Goal: Information Seeking & Learning: Check status

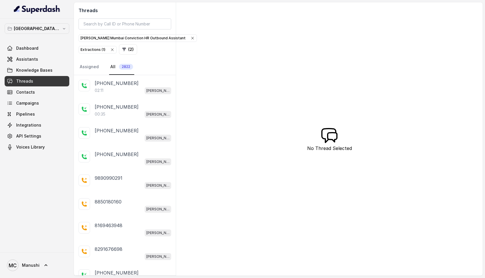
scroll to position [41, 0]
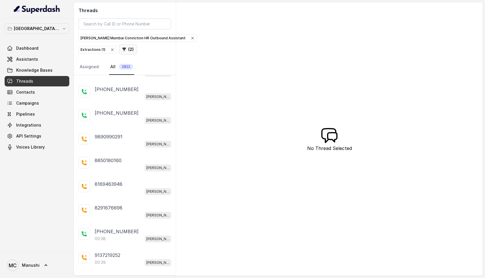
click at [125, 51] on button "( 2 )" at bounding box center [128, 49] width 18 height 10
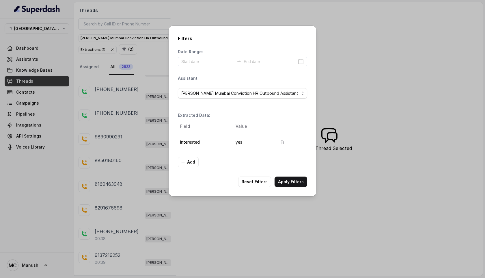
click at [198, 123] on th "Field" at bounding box center [204, 127] width 53 height 12
click at [195, 127] on th "Field" at bounding box center [204, 127] width 53 height 12
click at [210, 61] on input at bounding box center [207, 61] width 53 height 6
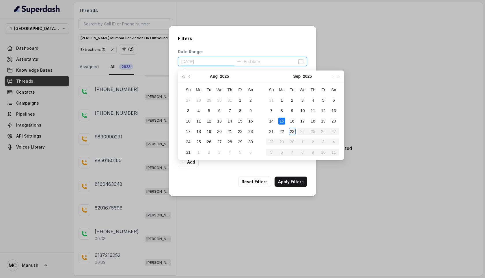
type input "[DATE]"
click at [293, 130] on div "23" at bounding box center [292, 131] width 7 height 7
click at [293, 132] on div "23" at bounding box center [292, 131] width 7 height 7
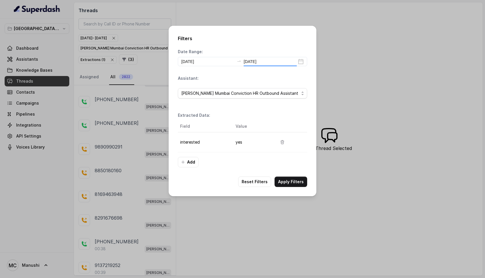
type input "[DATE]"
click at [285, 181] on button "Apply Filters" at bounding box center [291, 182] width 33 height 10
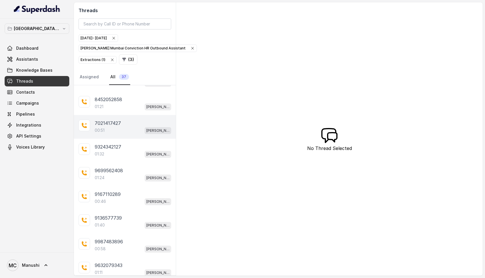
scroll to position [61, 0]
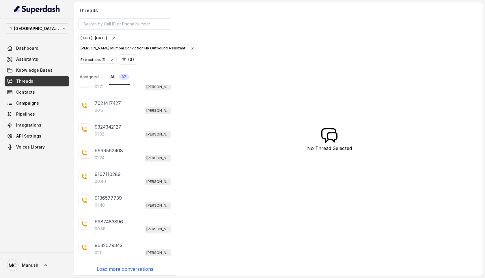
click at [110, 266] on p "Load more conversations" at bounding box center [125, 269] width 57 height 7
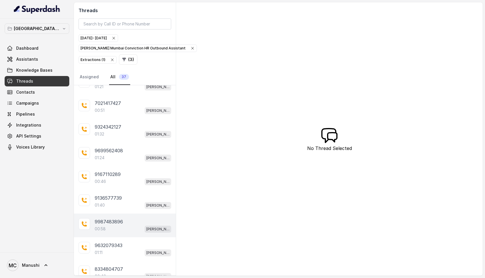
scroll to position [297, 0]
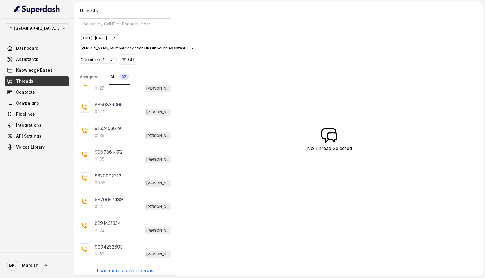
click at [120, 269] on p "Load more conversations" at bounding box center [125, 270] width 57 height 7
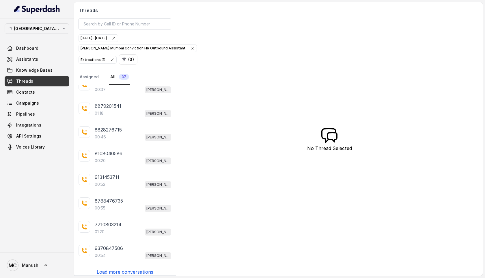
click at [119, 268] on p "Load more conversations" at bounding box center [125, 271] width 57 height 7
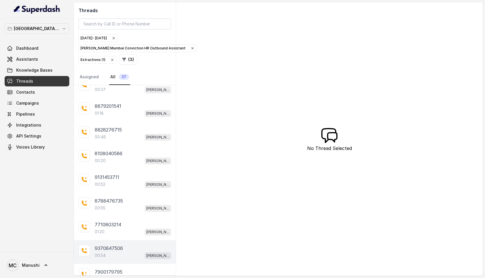
scroll to position [61, 0]
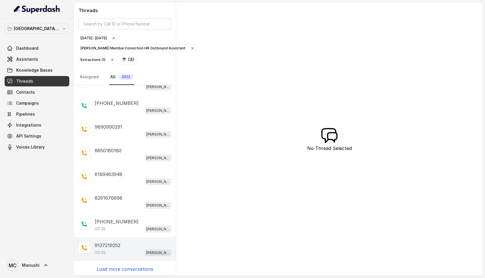
click at [125, 245] on div "9137219252" at bounding box center [133, 245] width 77 height 7
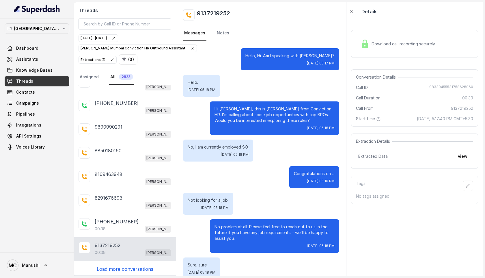
scroll to position [37, 0]
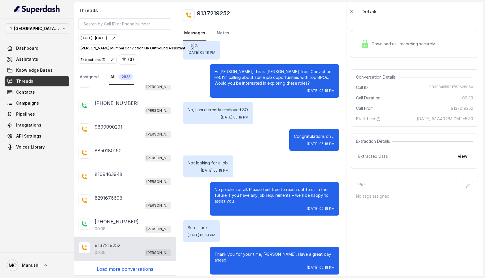
click at [123, 268] on p "Load more conversations" at bounding box center [125, 269] width 57 height 7
click at [116, 267] on p "Load more conversations" at bounding box center [125, 269] width 57 height 7
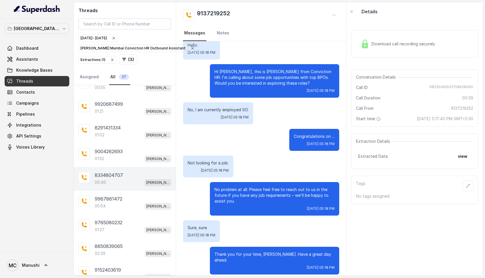
scroll to position [768, 0]
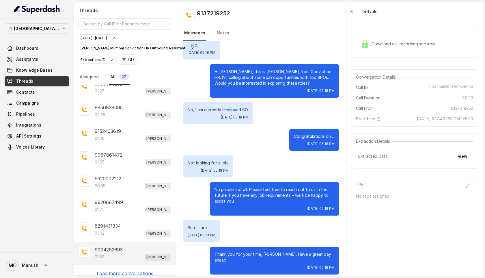
click at [120, 247] on p "9004262693" at bounding box center [109, 249] width 28 height 7
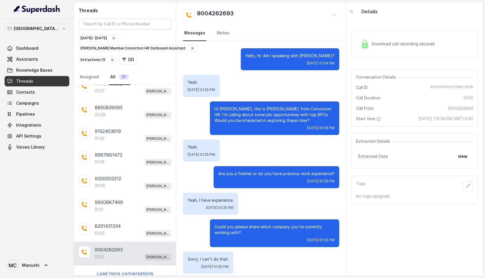
scroll to position [459, 0]
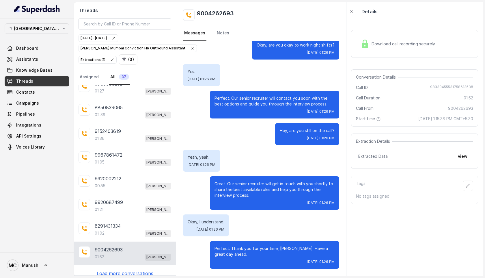
click at [128, 270] on p "Load more conversations" at bounding box center [125, 273] width 57 height 7
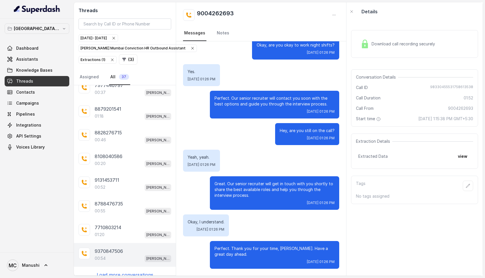
click at [124, 248] on div "9370847506" at bounding box center [133, 251] width 77 height 7
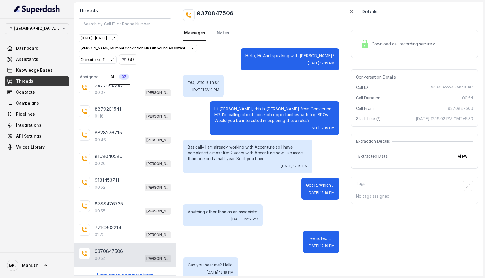
scroll to position [108, 0]
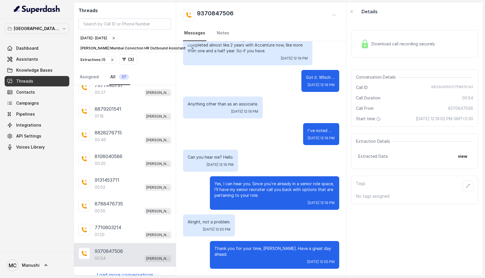
click at [126, 271] on p "Load more conversations" at bounding box center [125, 274] width 57 height 7
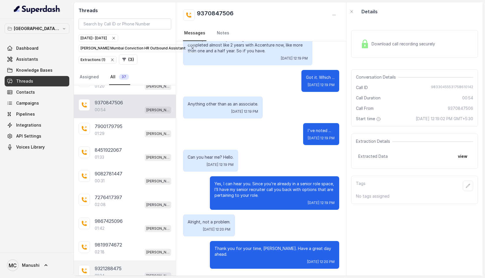
click at [118, 272] on div "01:24 [PERSON_NAME] Mumbai Conviction HR Outbound Assistant" at bounding box center [133, 276] width 77 height 8
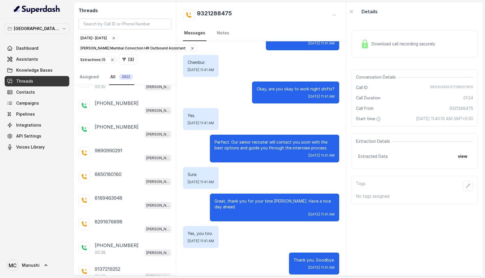
scroll to position [85, 0]
click at [125, 266] on p "Load more conversations" at bounding box center [125, 269] width 57 height 7
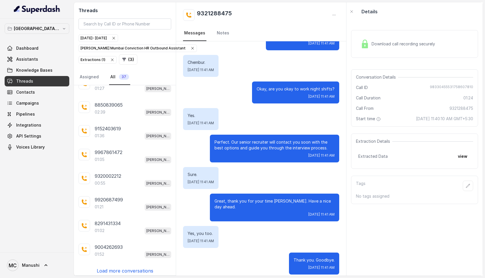
click at [129, 267] on p "Load more conversations" at bounding box center [125, 270] width 57 height 7
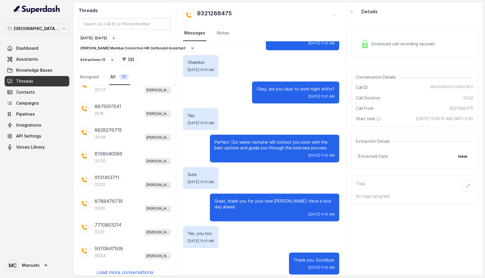
click at [129, 269] on p "Load more conversations" at bounding box center [125, 272] width 57 height 7
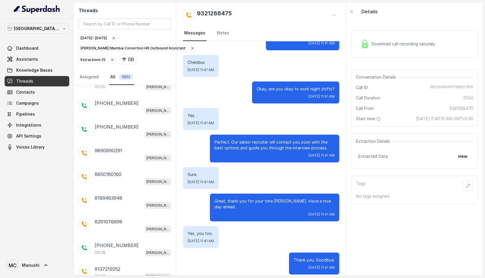
scroll to position [85, 0]
click at [123, 267] on p "Load more conversations" at bounding box center [125, 269] width 57 height 7
